Goal: Information Seeking & Learning: Learn about a topic

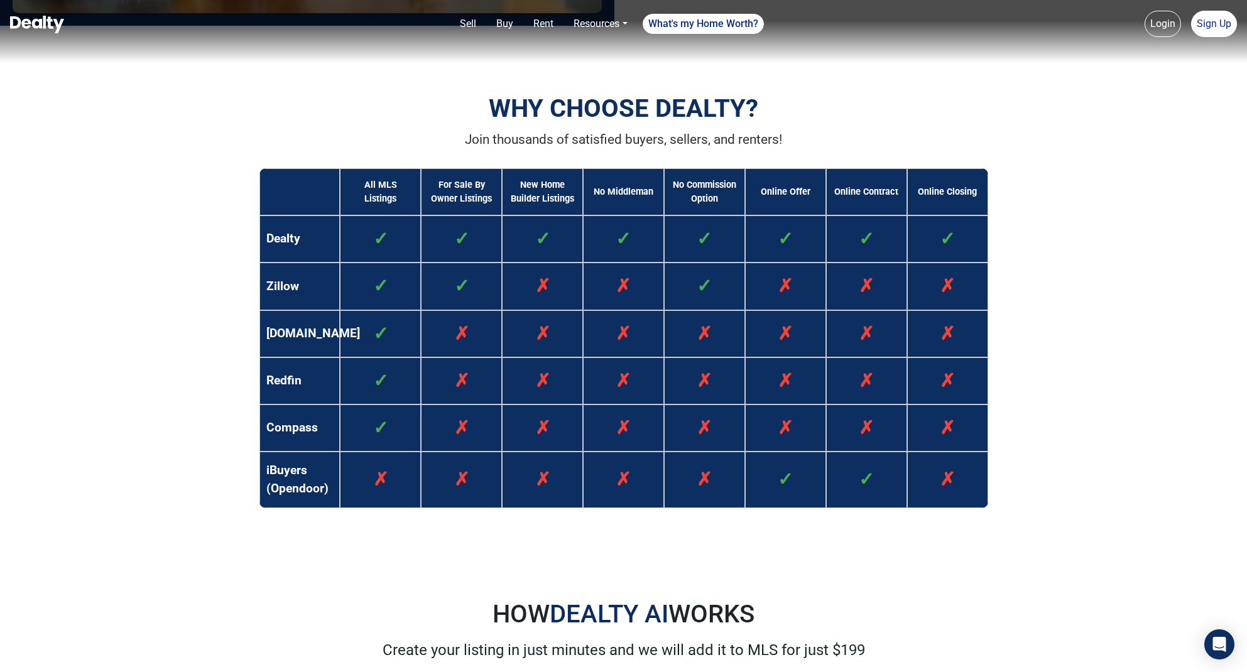
scroll to position [1026, 0]
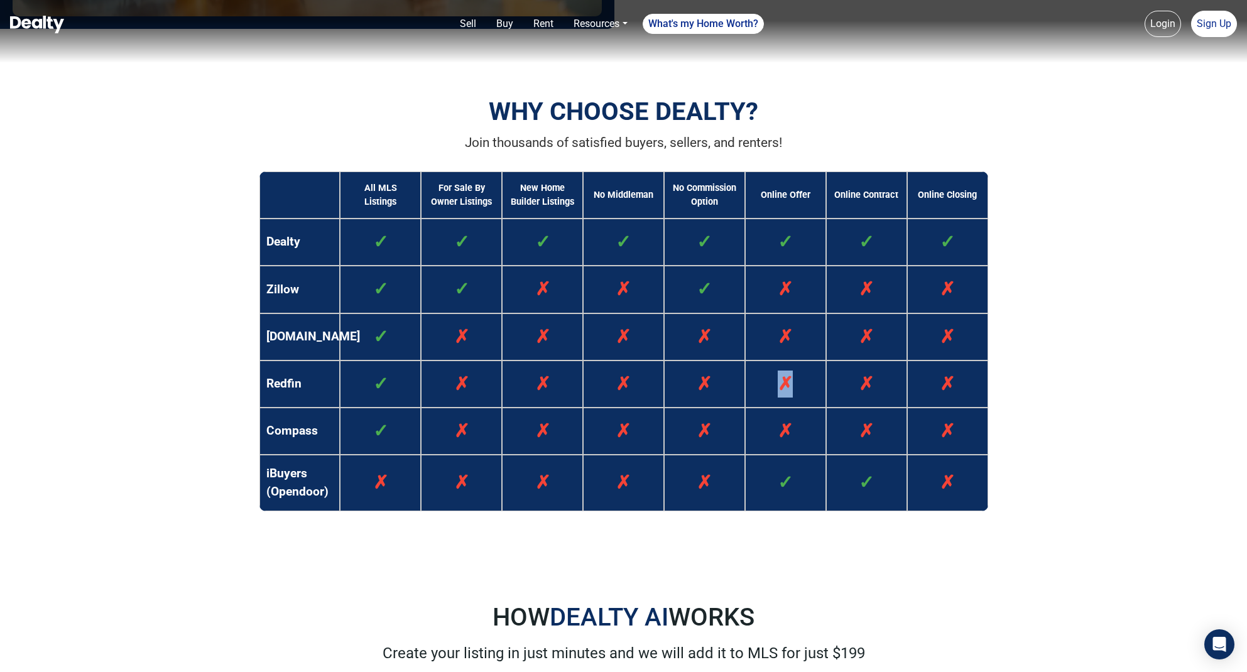
drag, startPoint x: 783, startPoint y: 381, endPoint x: 806, endPoint y: 386, distance: 23.9
click at [806, 386] on td "✗" at bounding box center [785, 384] width 81 height 47
drag, startPoint x: 793, startPoint y: 337, endPoint x: 777, endPoint y: 334, distance: 16.0
click at [777, 334] on td "✗" at bounding box center [785, 336] width 81 height 47
click at [806, 287] on td "✗" at bounding box center [785, 289] width 81 height 47
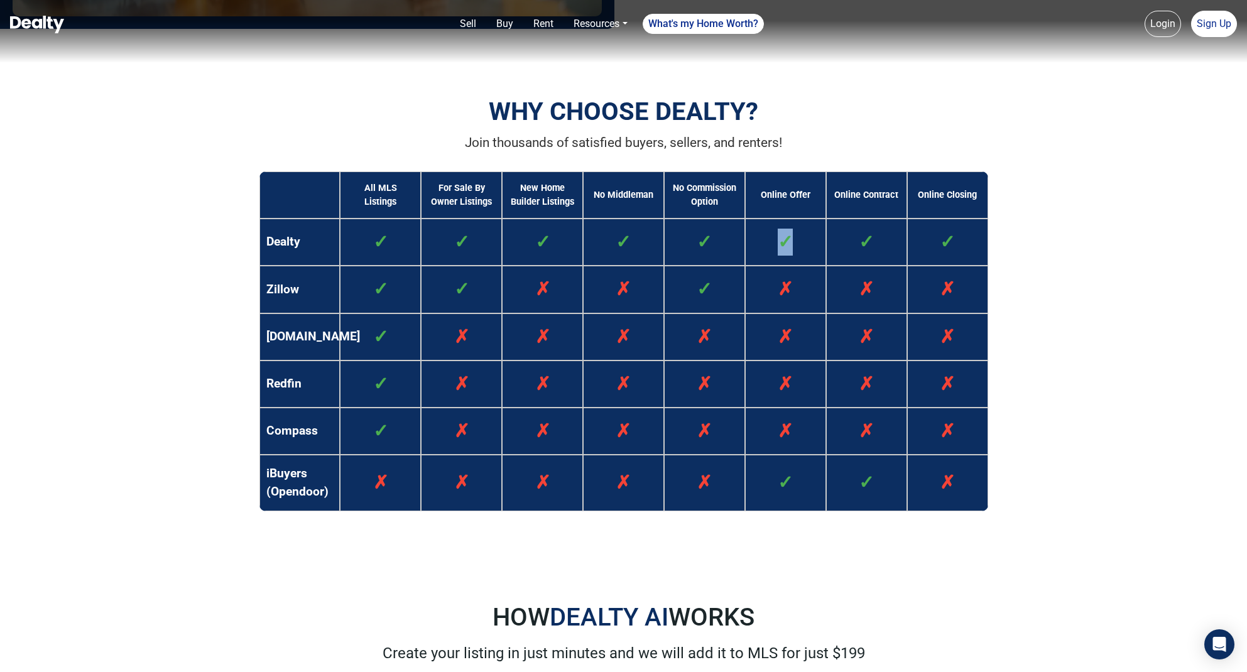
drag, startPoint x: 797, startPoint y: 244, endPoint x: 769, endPoint y: 244, distance: 28.3
click at [769, 244] on td "✓" at bounding box center [785, 242] width 81 height 47
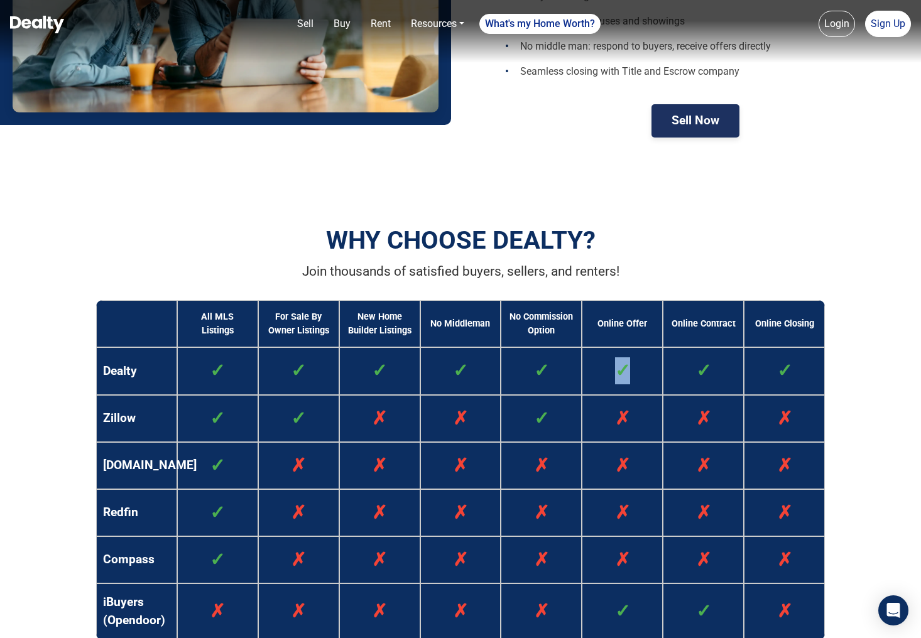
scroll to position [902, 0]
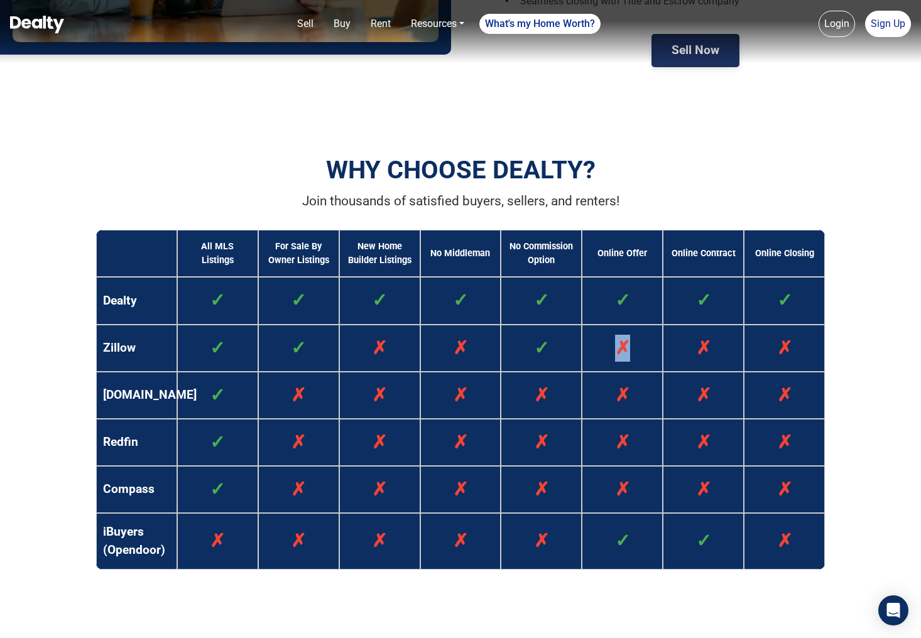
drag, startPoint x: 627, startPoint y: 346, endPoint x: 624, endPoint y: 378, distance: 32.2
click at [619, 347] on span "✗" at bounding box center [622, 347] width 15 height 21
drag, startPoint x: 624, startPoint y: 394, endPoint x: 612, endPoint y: 396, distance: 12.2
click at [609, 393] on td "✗" at bounding box center [622, 395] width 81 height 47
drag, startPoint x: 622, startPoint y: 438, endPoint x: 629, endPoint y: 442, distance: 8.4
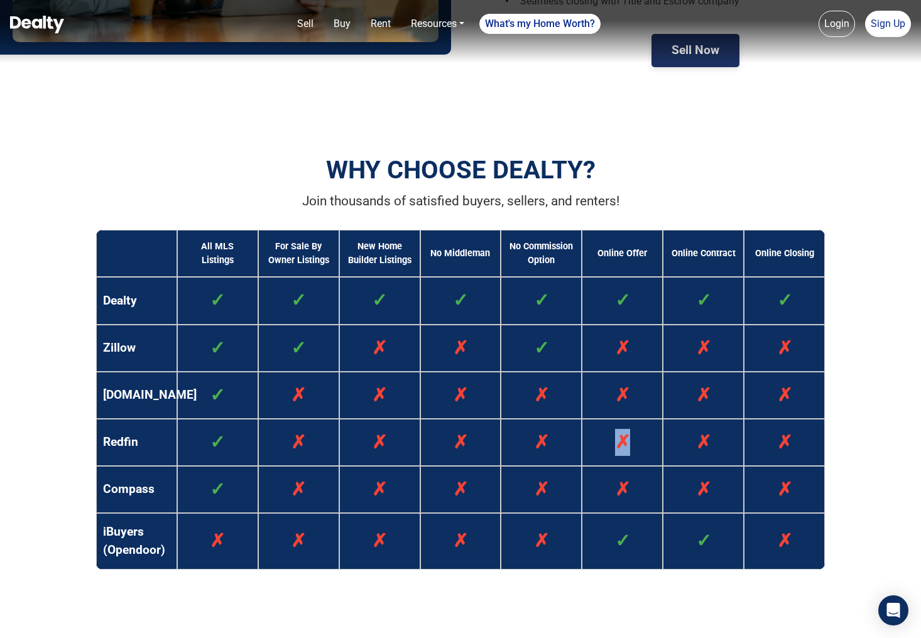
click at [629, 440] on td "✗" at bounding box center [622, 442] width 81 height 47
drag, startPoint x: 627, startPoint y: 487, endPoint x: 604, endPoint y: 489, distance: 22.8
click at [605, 489] on td "✗" at bounding box center [622, 489] width 81 height 47
drag, startPoint x: 626, startPoint y: 541, endPoint x: 638, endPoint y: 542, distance: 12.6
click at [638, 542] on td "✓" at bounding box center [622, 541] width 81 height 57
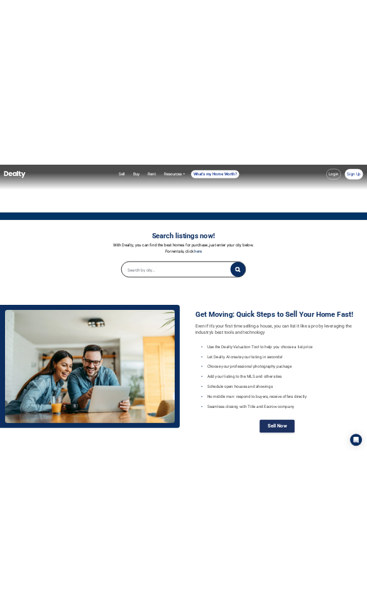
scroll to position [349, 0]
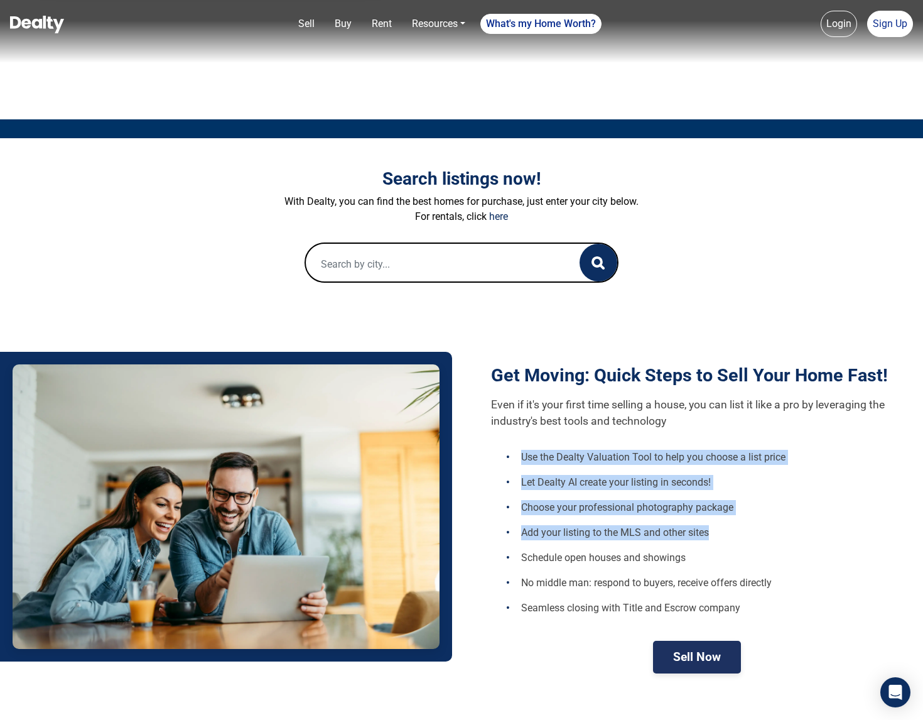
drag, startPoint x: 523, startPoint y: 455, endPoint x: 741, endPoint y: 525, distance: 228.8
click at [741, 525] on ul "Use the Dealty Valuation Tool to help you choose a list price Let Dealty AI cre…" at bounding box center [697, 533] width 412 height 176
click at [631, 526] on li "Add your listing to the MLS and other sites" at bounding box center [704, 532] width 397 height 25
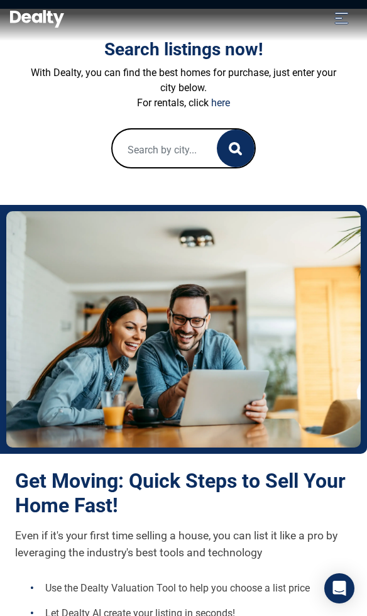
click at [340, 13] on icon "Toggle navigation" at bounding box center [341, 18] width 13 height 11
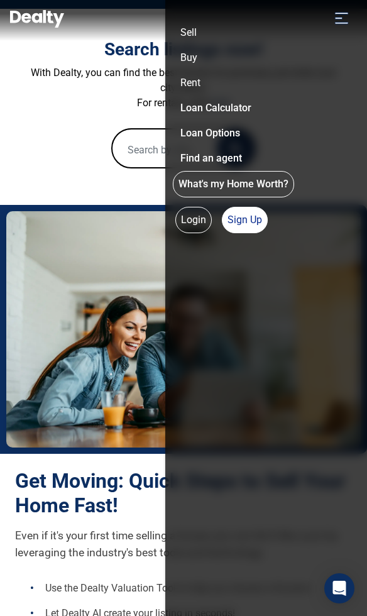
click at [341, 13] on icon "Toggle navigation" at bounding box center [341, 18] width 13 height 11
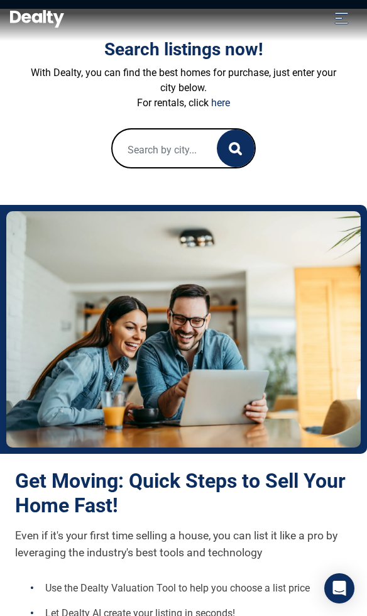
click at [341, 13] on icon "Toggle navigation" at bounding box center [341, 18] width 13 height 11
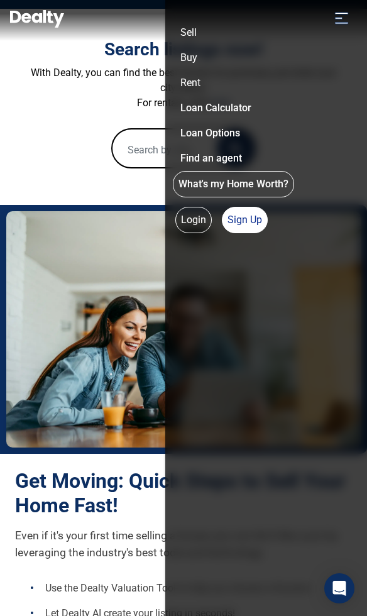
click at [341, 18] on icon "Toggle navigation" at bounding box center [341, 18] width 13 height 11
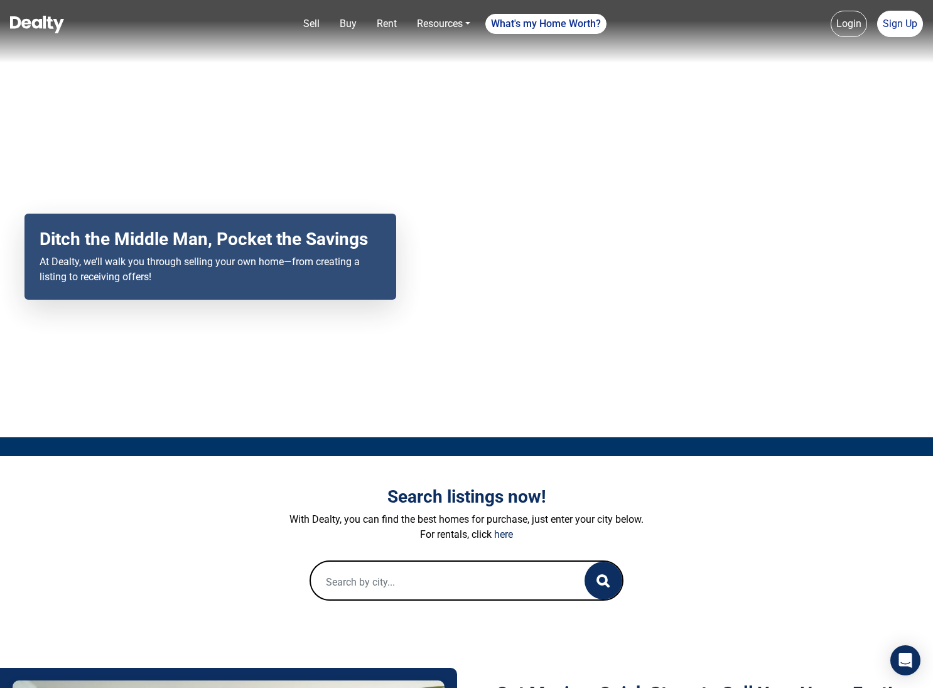
scroll to position [0, 0]
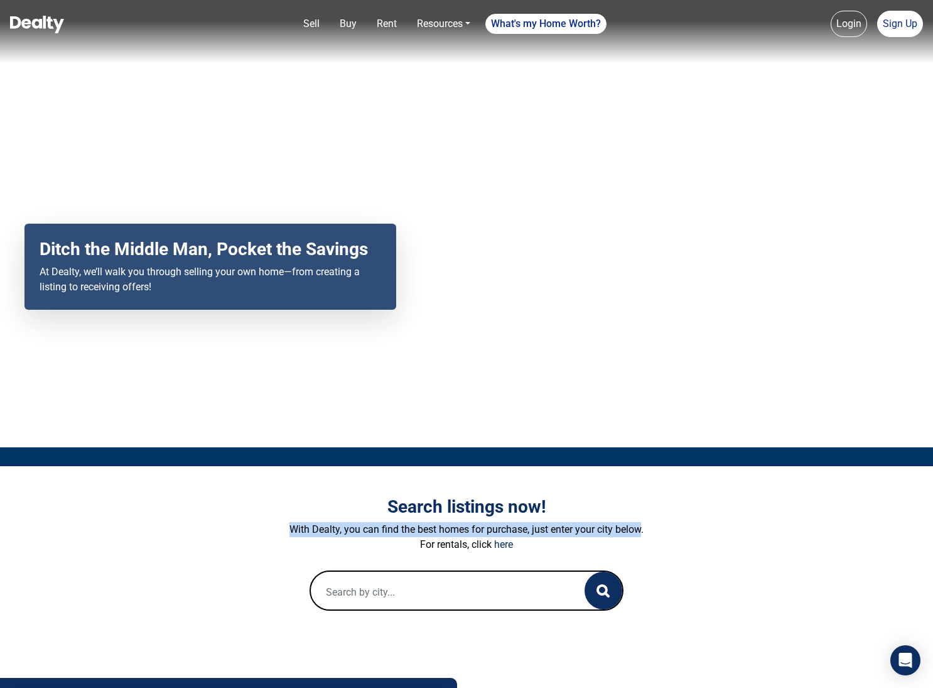
drag, startPoint x: 643, startPoint y: 531, endPoint x: 295, endPoint y: 524, distance: 348.7
click at [288, 523] on p "With Dealty, you can find the best homes for purchase, just enter your city bel…" at bounding box center [466, 529] width 697 height 15
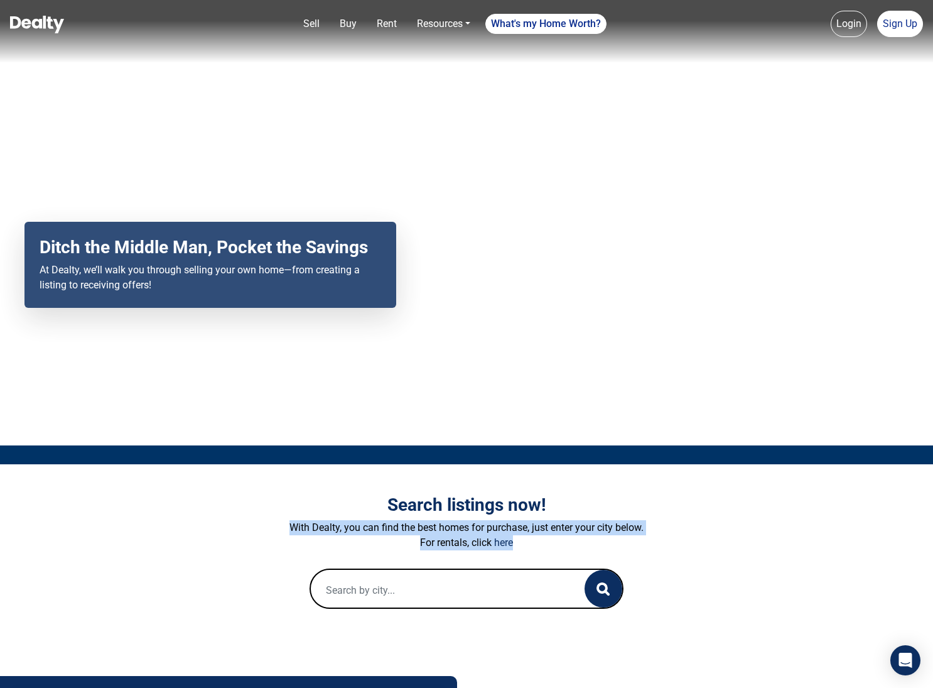
drag, startPoint x: 535, startPoint y: 543, endPoint x: 291, endPoint y: 520, distance: 245.4
click at [291, 520] on div "With Dealty, you can find the best homes for purchase, just enter your city bel…" at bounding box center [466, 535] width 697 height 30
click at [666, 518] on div "Search listings now! With Dealty, you can find the best homes for purchase, jus…" at bounding box center [466, 551] width 697 height 114
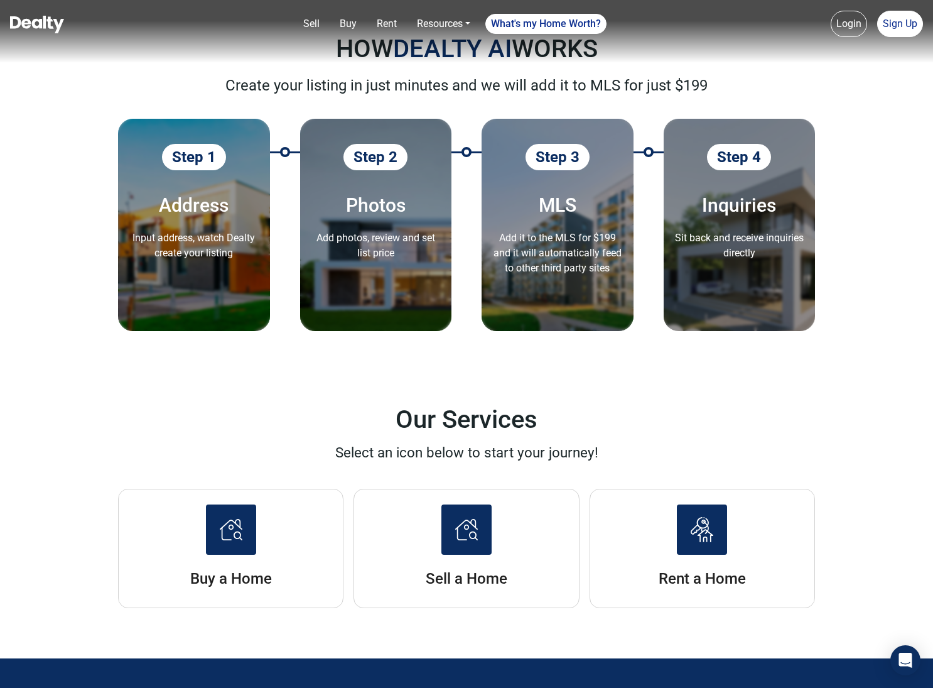
scroll to position [1516, 0]
